Goal: Find specific page/section: Find specific page/section

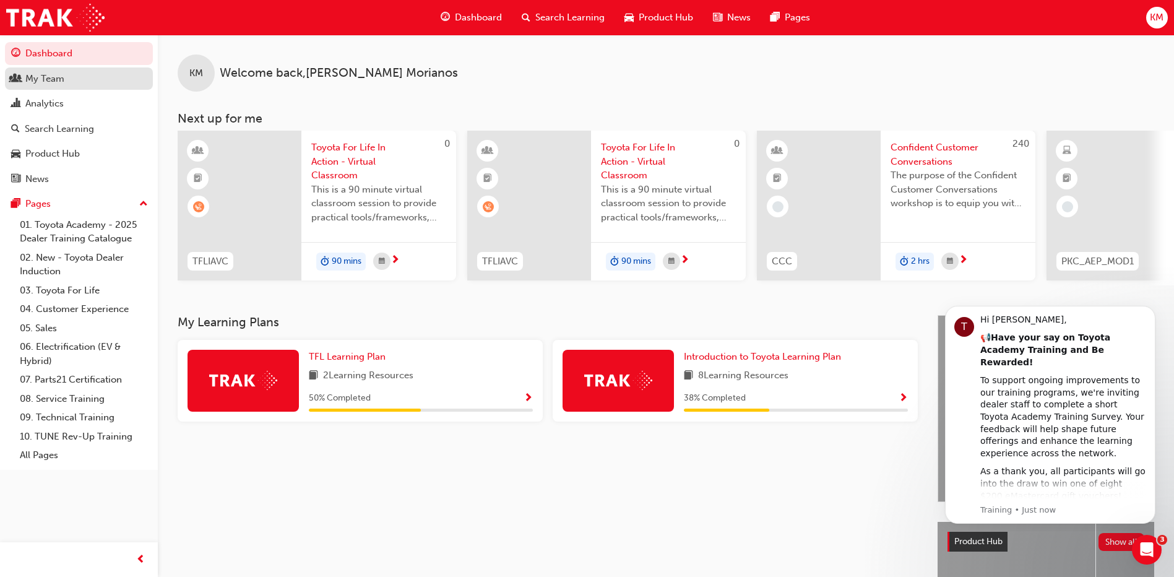
click at [34, 78] on div "My Team" at bounding box center [44, 79] width 39 height 14
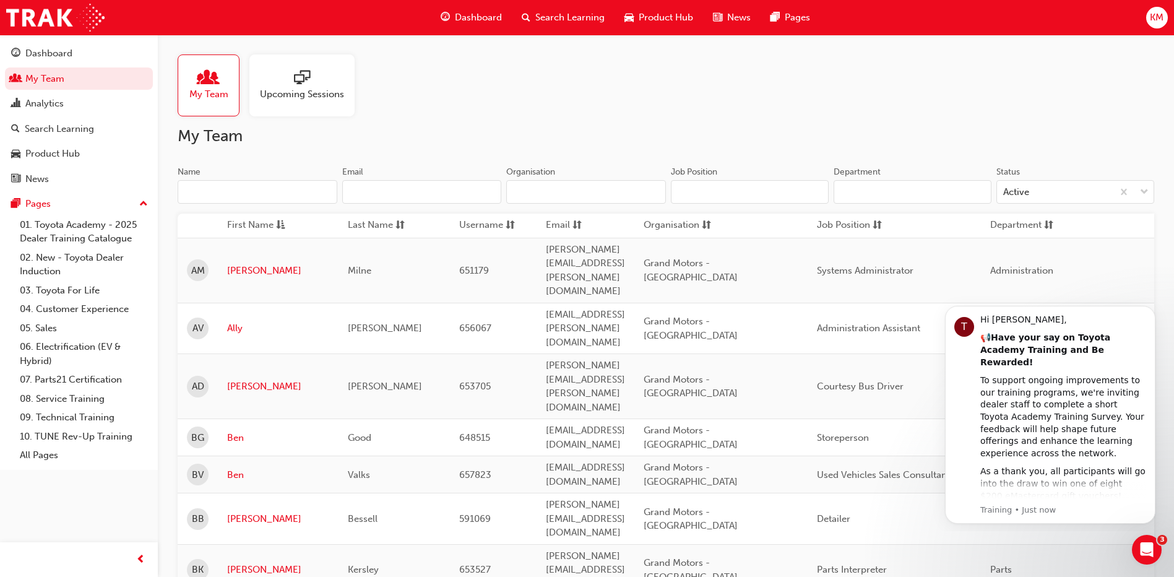
click at [232, 197] on input "Name" at bounding box center [258, 192] width 160 height 24
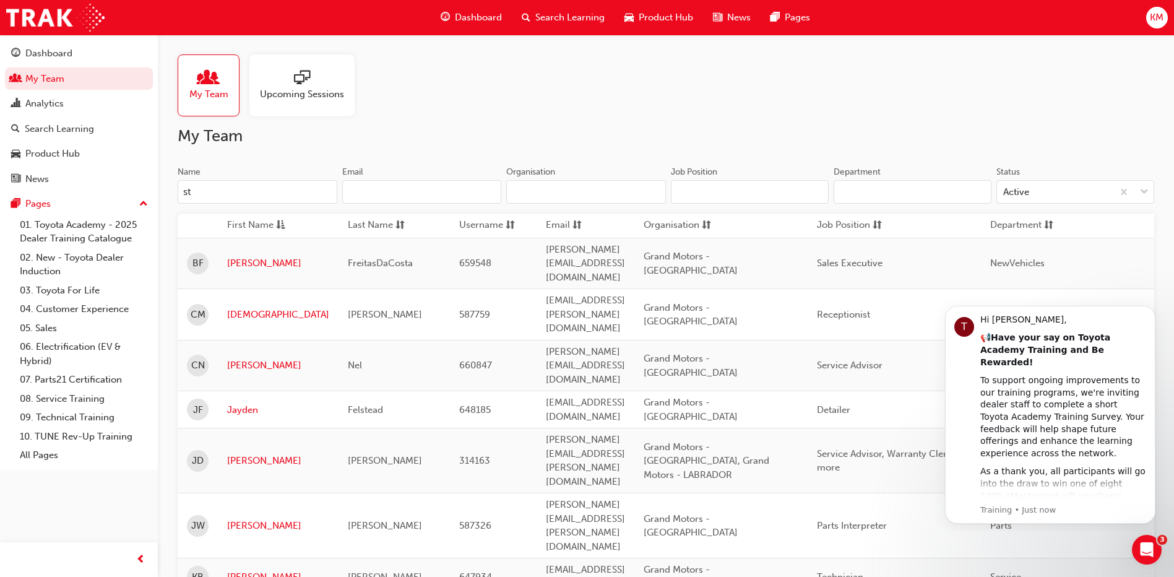
type input "st"
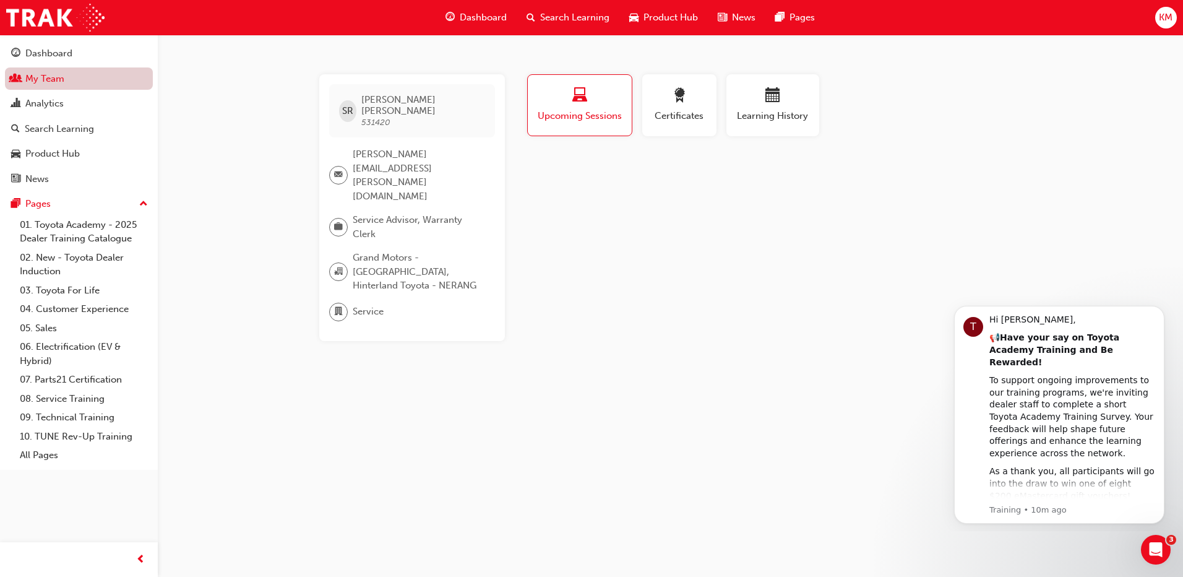
click at [43, 74] on link "My Team" at bounding box center [79, 78] width 148 height 23
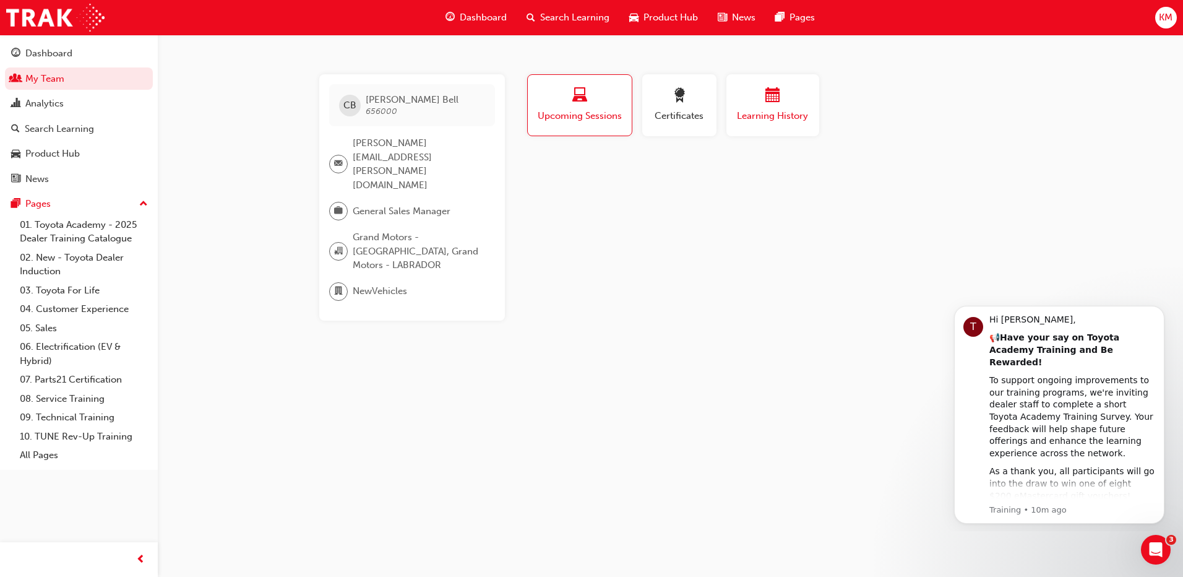
click at [764, 105] on div "button" at bounding box center [773, 97] width 74 height 19
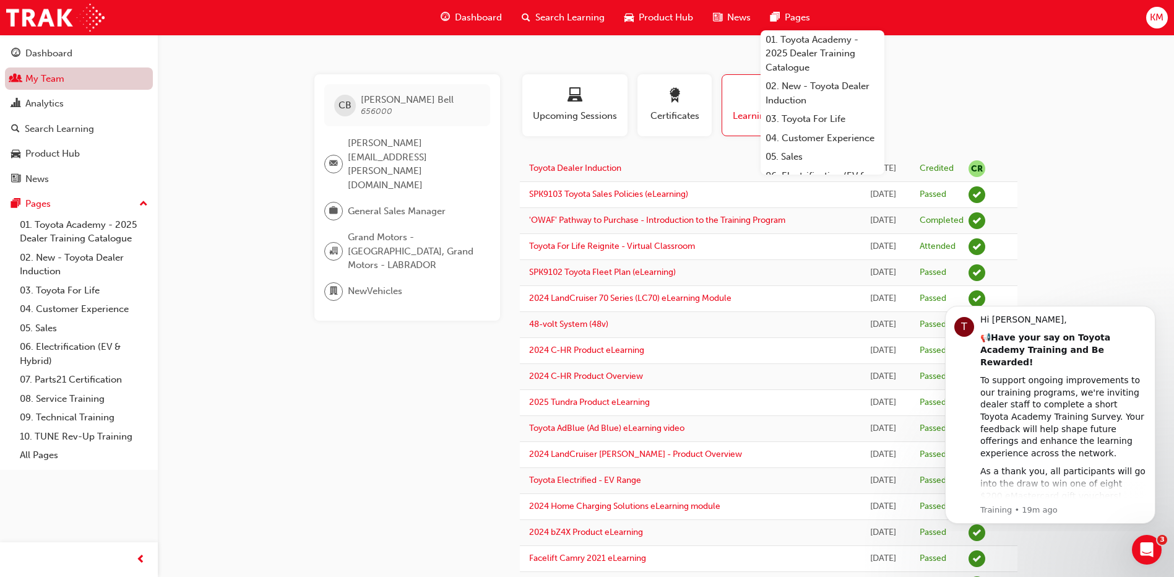
click at [40, 72] on link "My Team" at bounding box center [79, 78] width 148 height 23
